Goal: Obtain resource: Download file/media

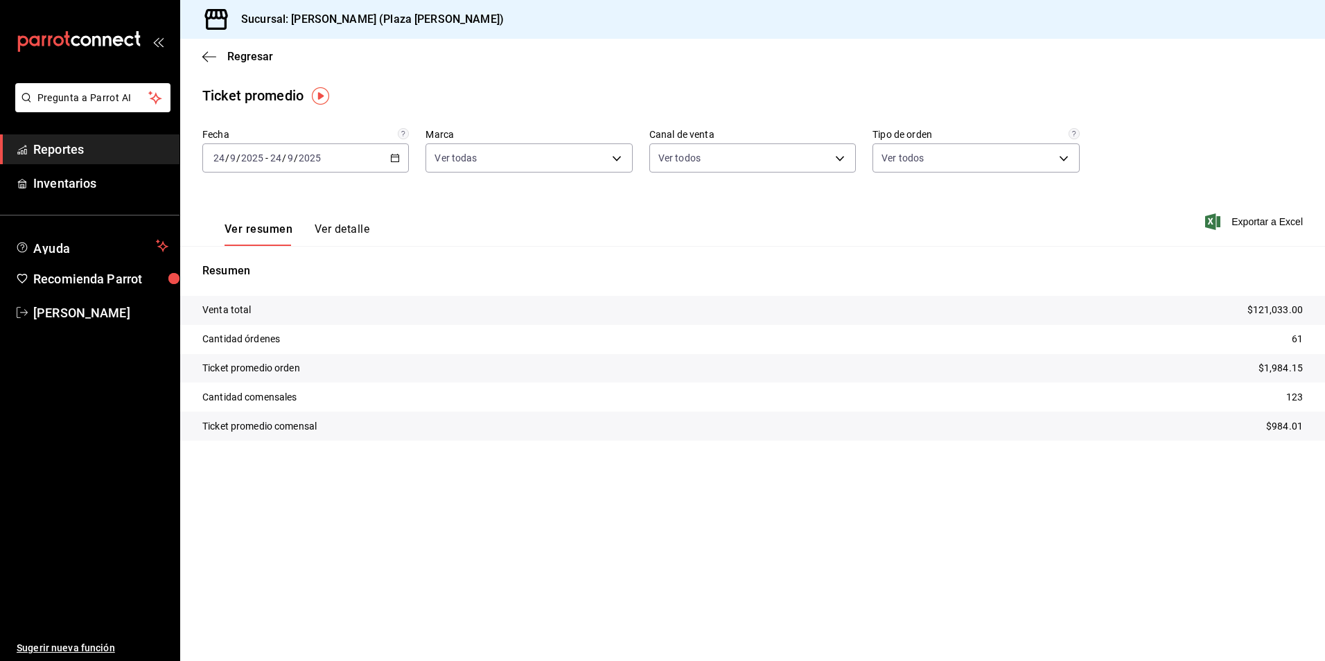
click at [98, 148] on span "Reportes" at bounding box center [100, 149] width 135 height 19
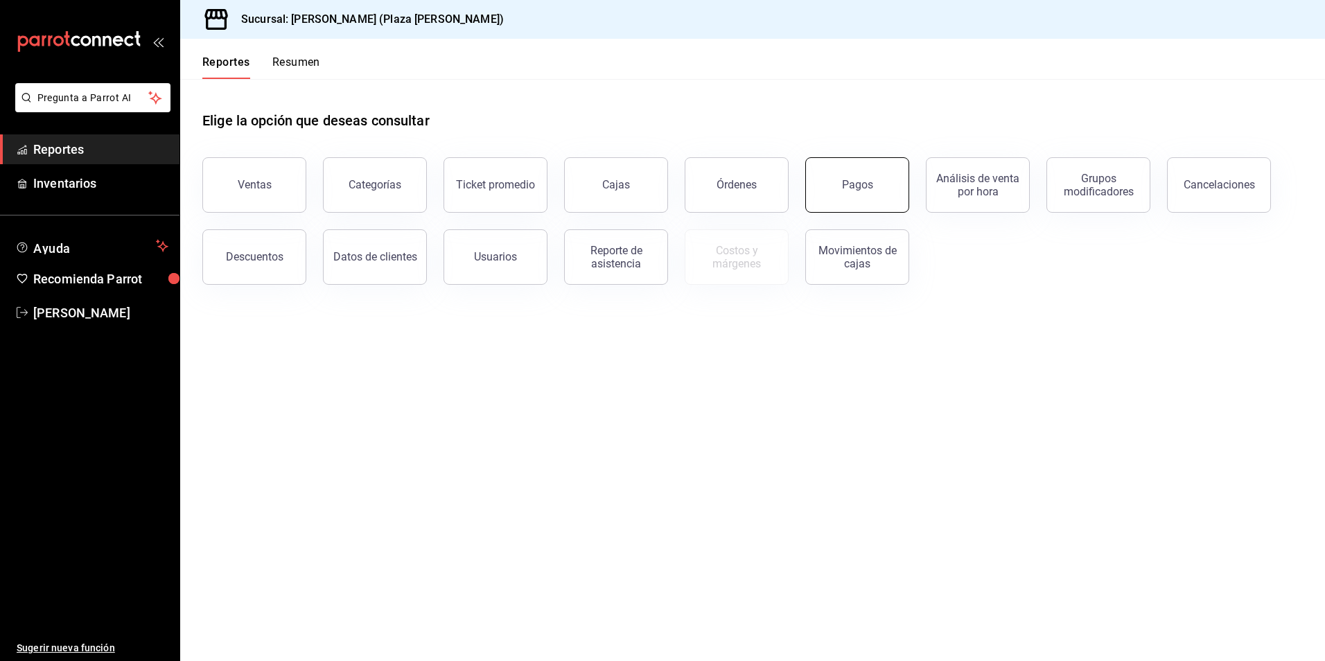
click at [868, 197] on button "Pagos" at bounding box center [857, 184] width 104 height 55
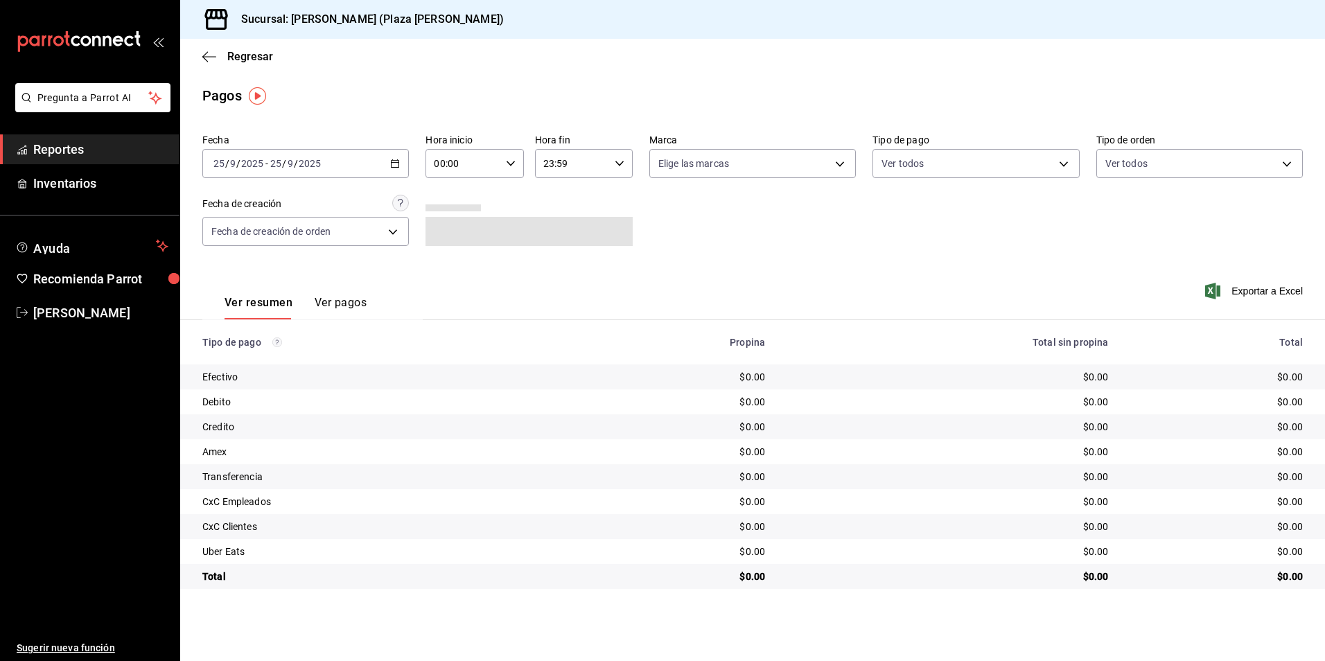
click at [388, 160] on div "[DATE] [DATE] - [DATE] [DATE]" at bounding box center [305, 163] width 206 height 29
click at [251, 231] on span "Ayer" at bounding box center [267, 236] width 107 height 15
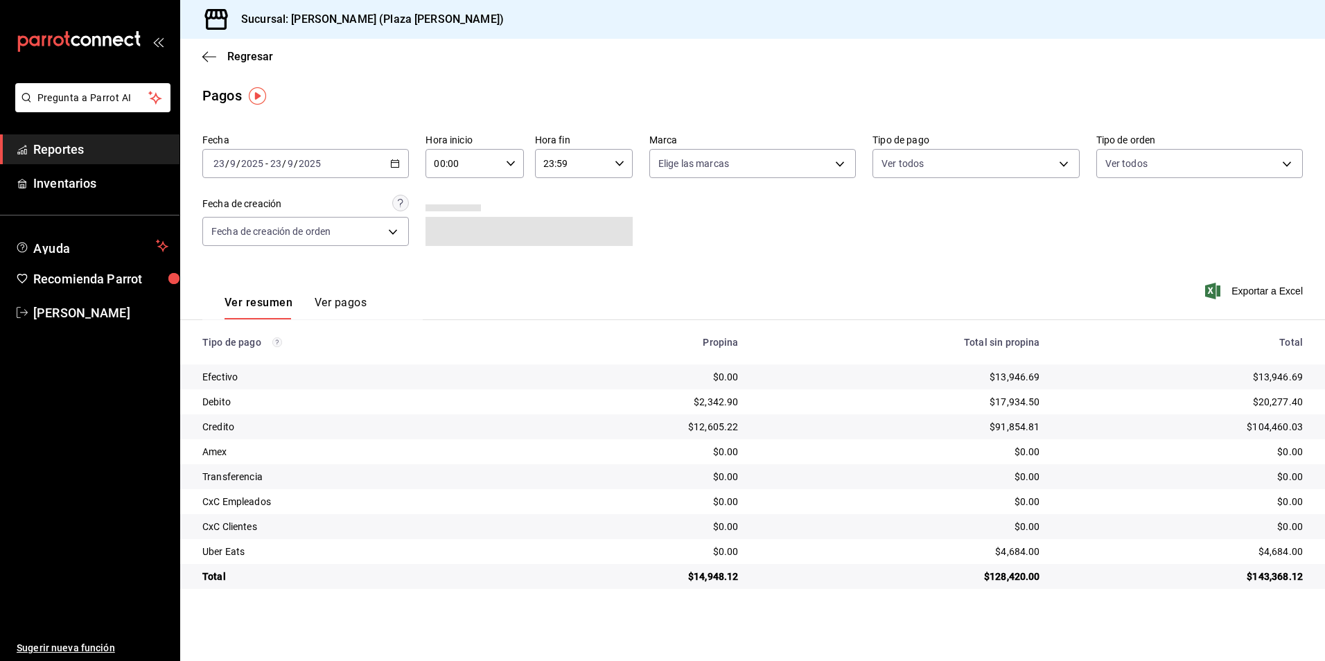
click at [349, 303] on button "Ver pagos" at bounding box center [341, 308] width 52 height 24
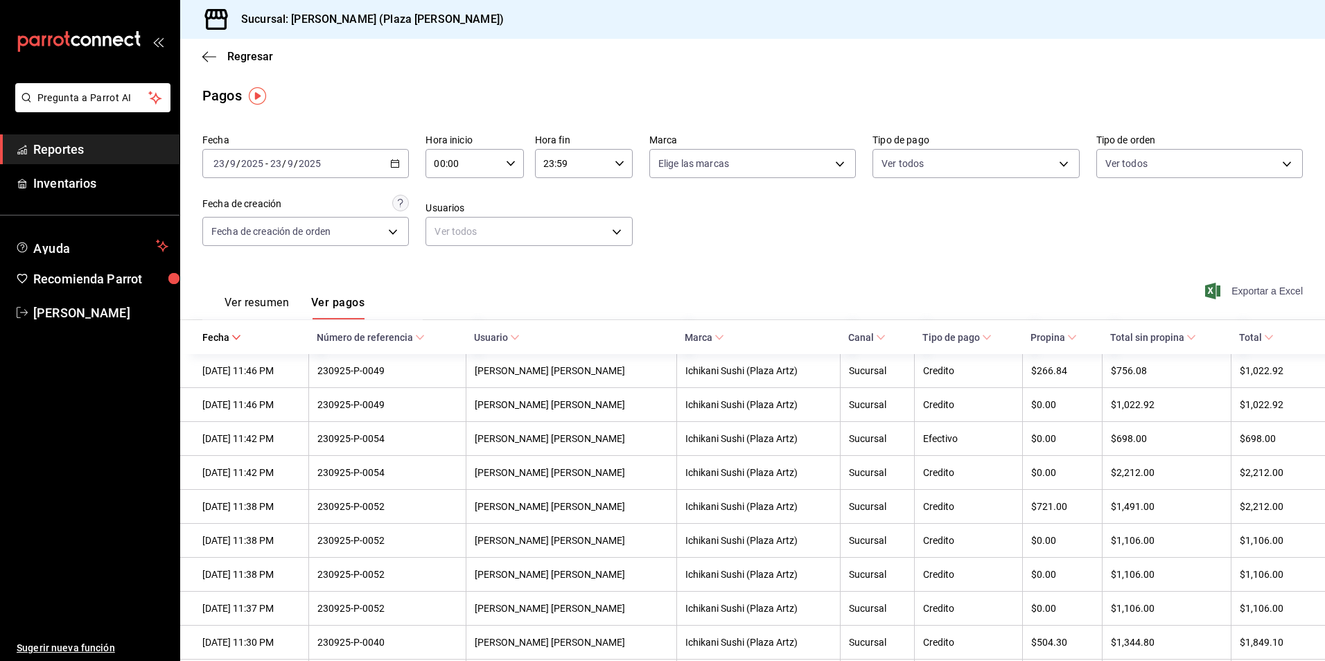
click at [1266, 286] on span "Exportar a Excel" at bounding box center [1255, 291] width 95 height 17
